Goal: Connect with others: Connect with others

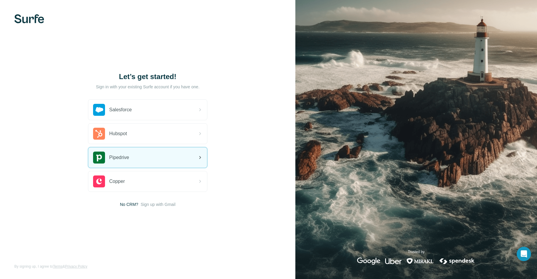
click at [152, 161] on div "Pipedrive" at bounding box center [147, 157] width 119 height 20
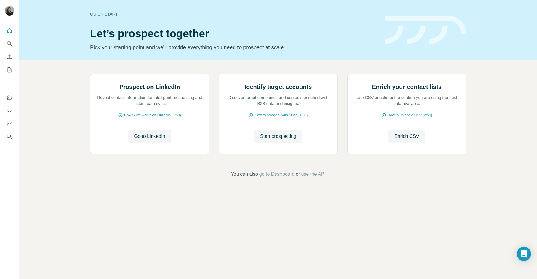
click at [329, 143] on div "Start prospecting Start prospecting" at bounding box center [278, 136] width 107 height 13
